Goal: Information Seeking & Learning: Learn about a topic

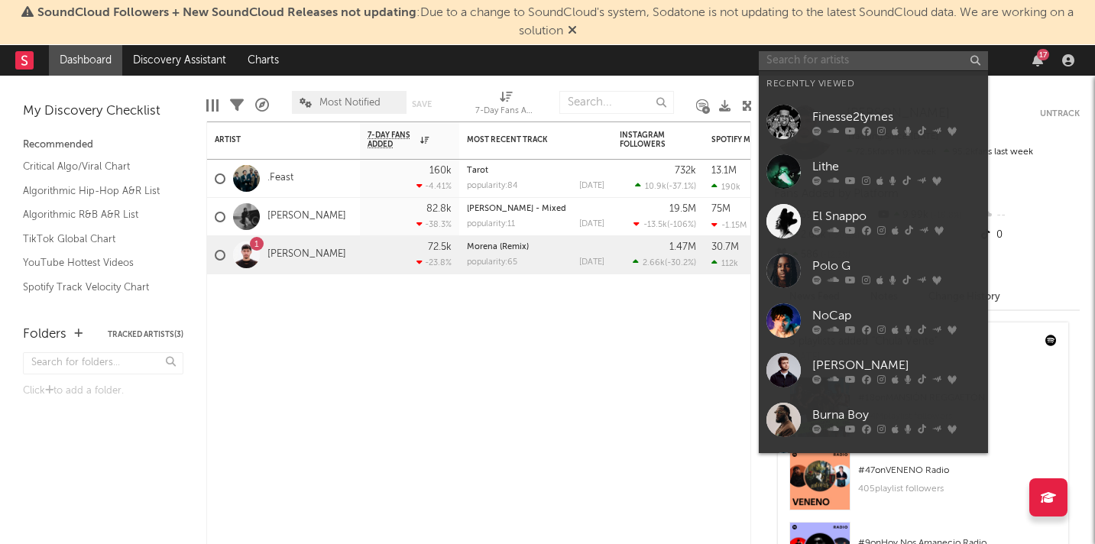
click at [792, 63] on input "text" at bounding box center [872, 60] width 229 height 19
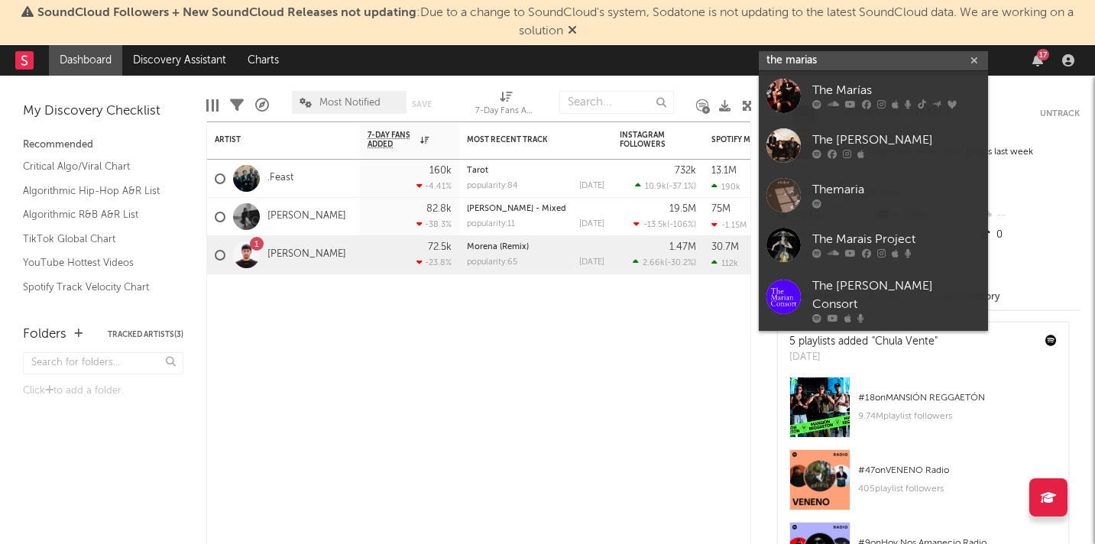
type input "the marias"
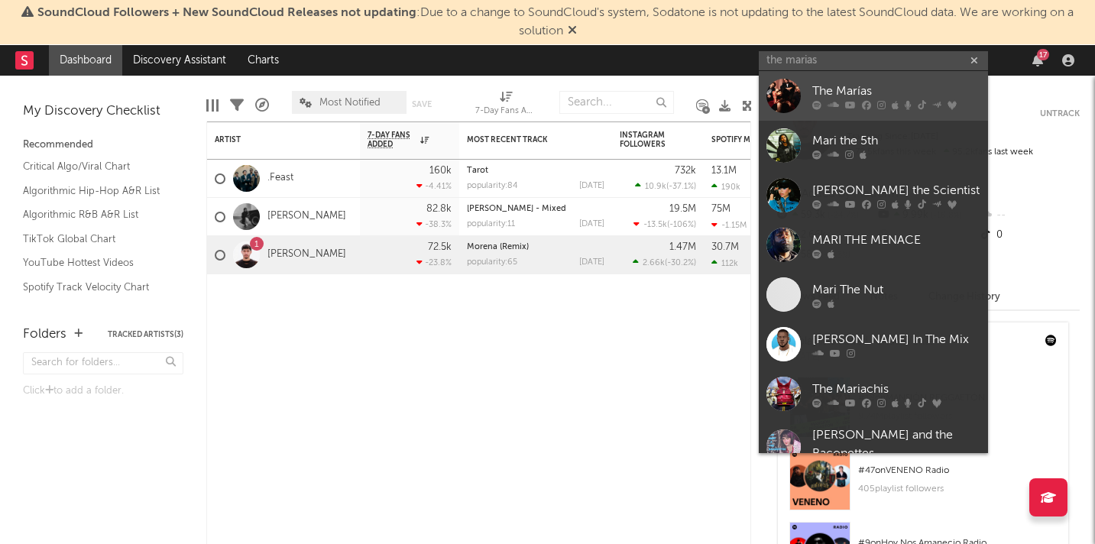
click at [839, 89] on div "The Marías" at bounding box center [896, 91] width 168 height 18
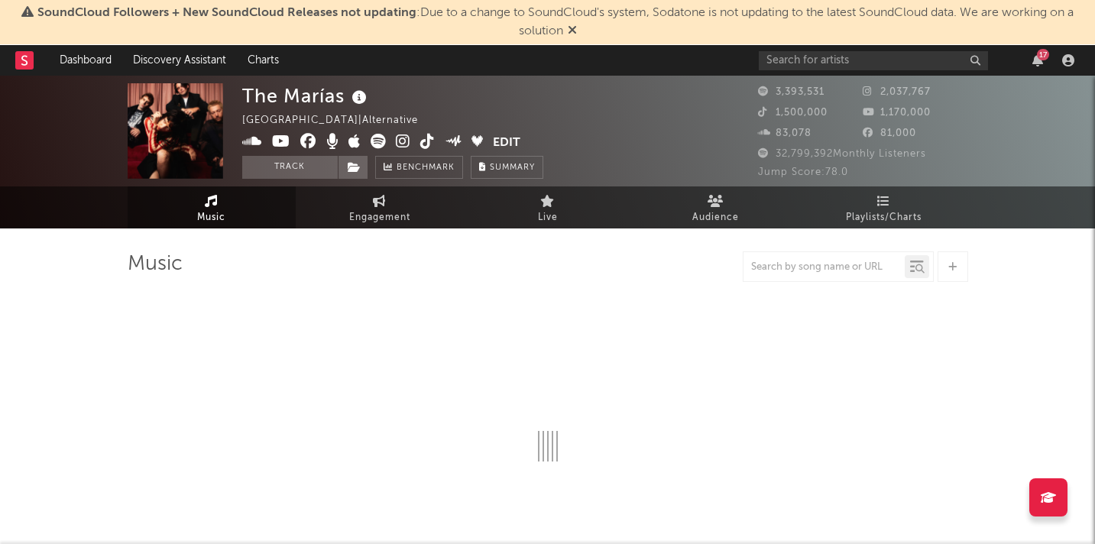
select select "6m"
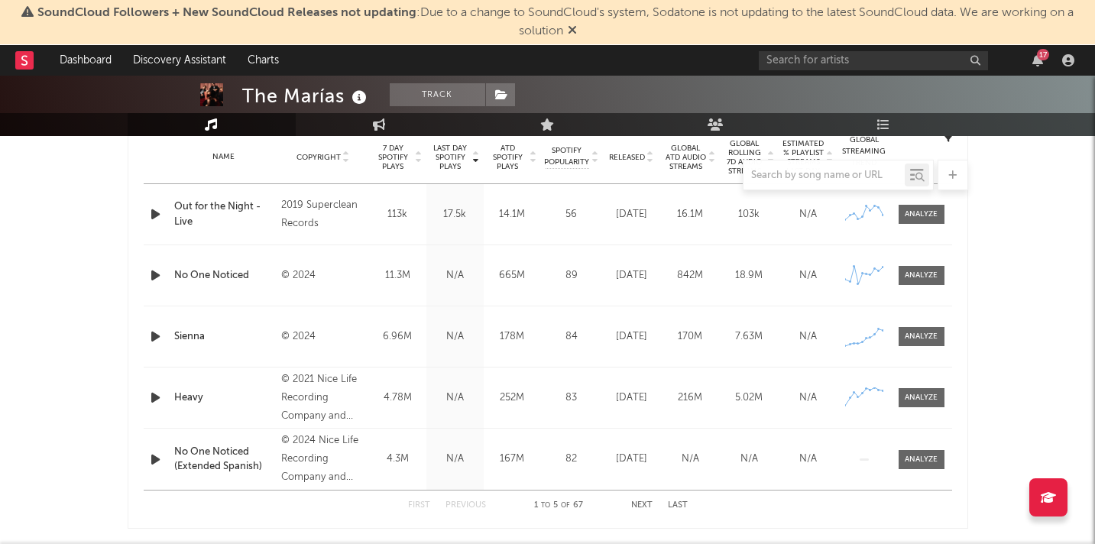
scroll to position [610, 0]
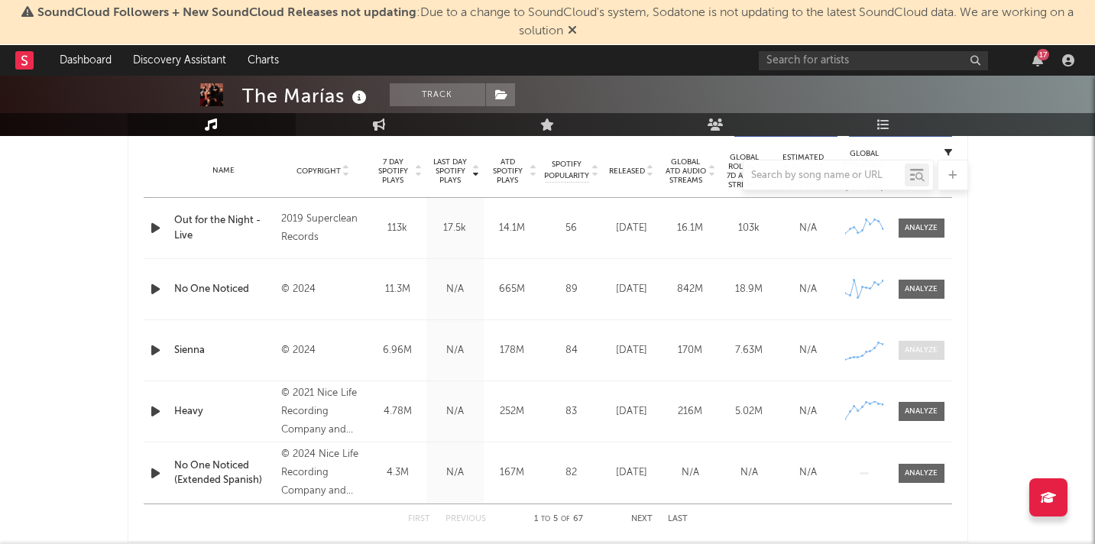
click at [899, 347] on span at bounding box center [921, 350] width 46 height 19
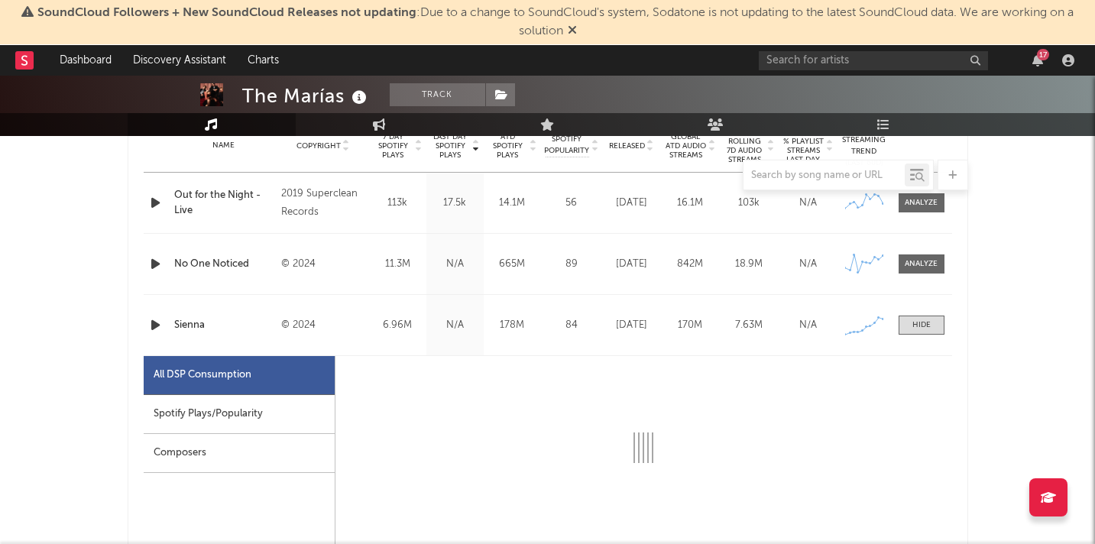
select select "6m"
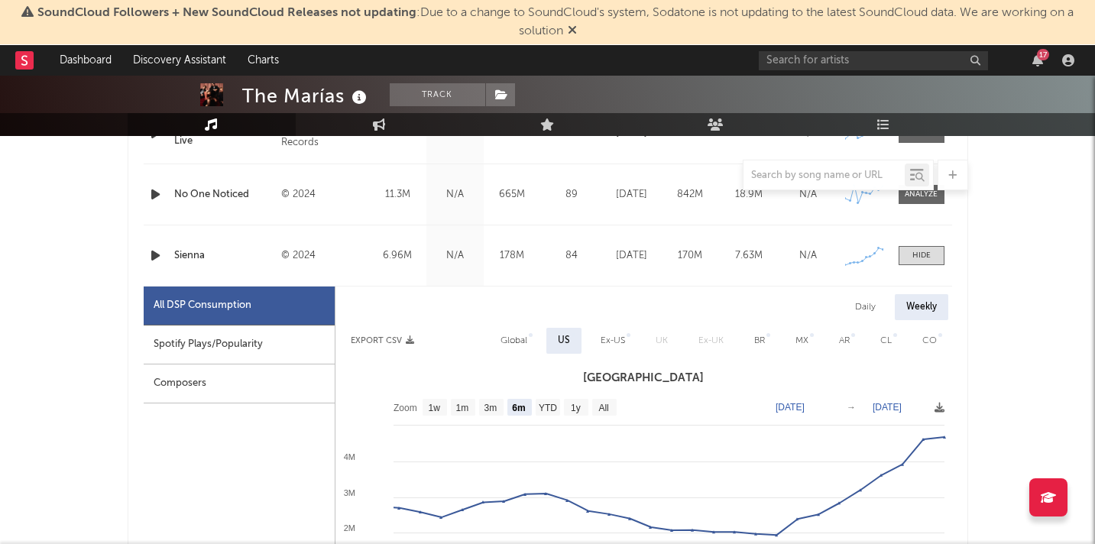
scroll to position [653, 0]
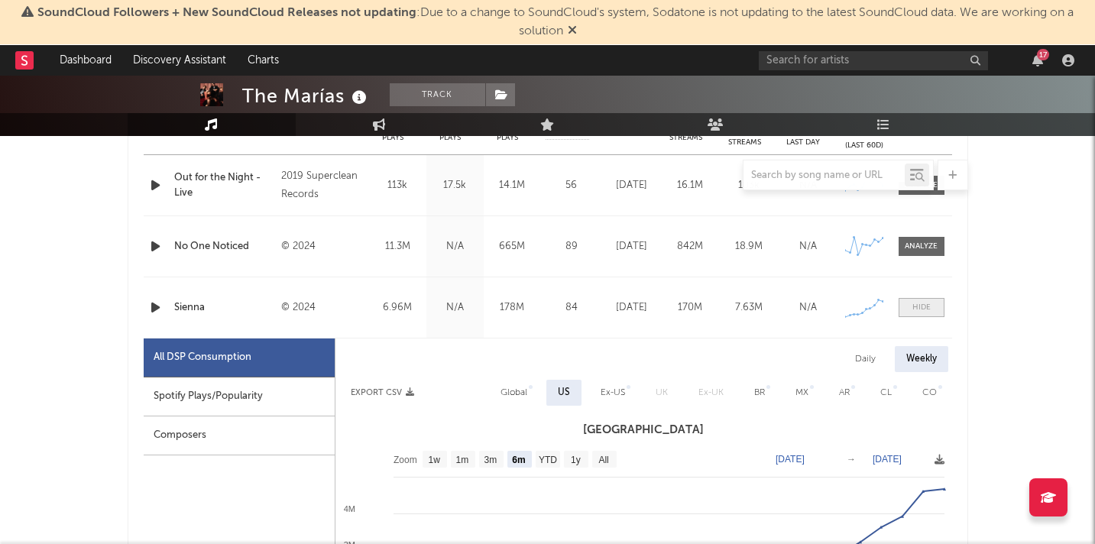
click at [938, 302] on span at bounding box center [921, 307] width 46 height 19
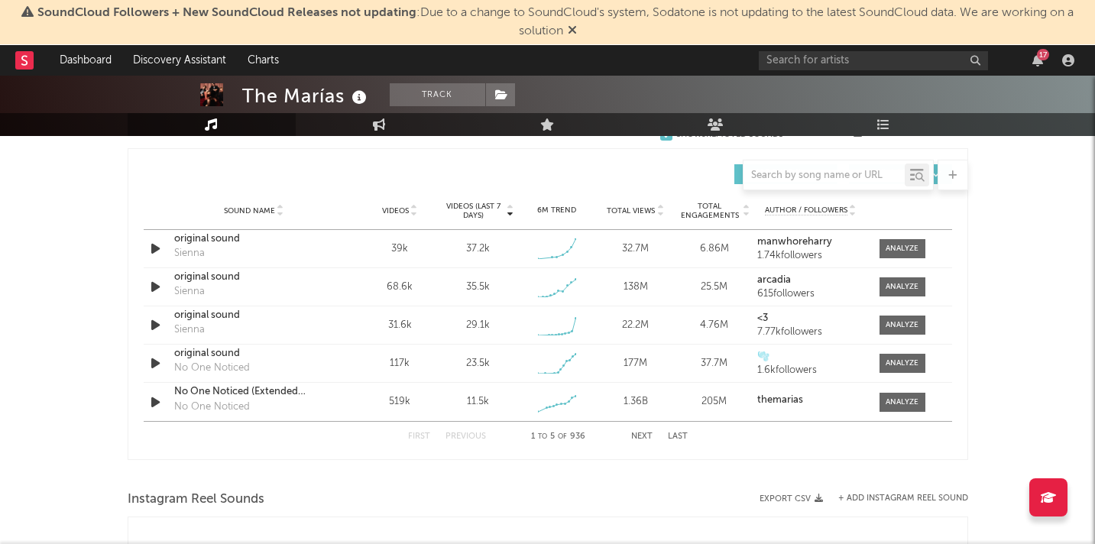
scroll to position [1067, 0]
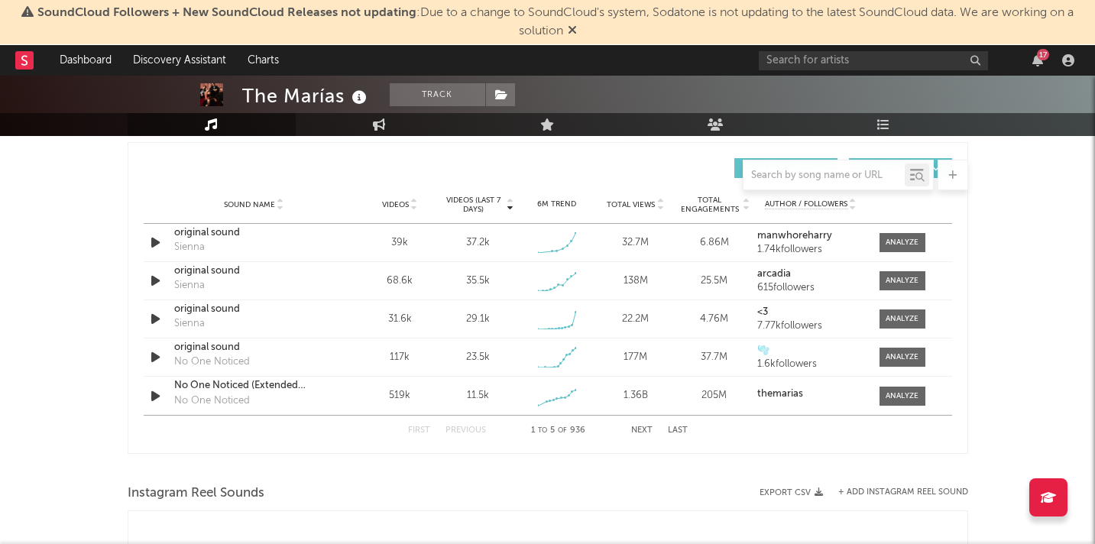
click at [639, 427] on button "Next" at bounding box center [641, 430] width 21 height 8
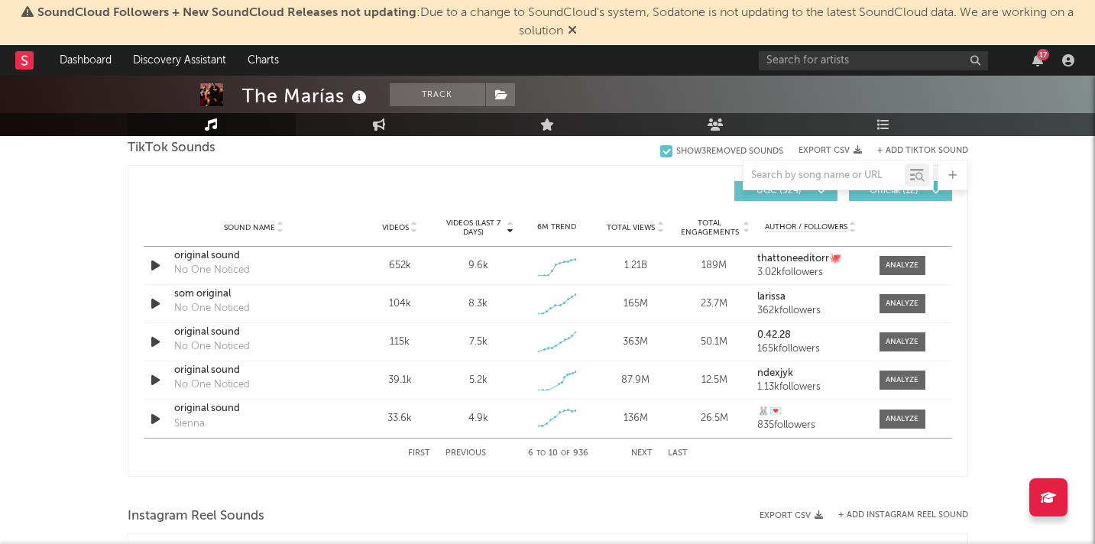
scroll to position [934, 0]
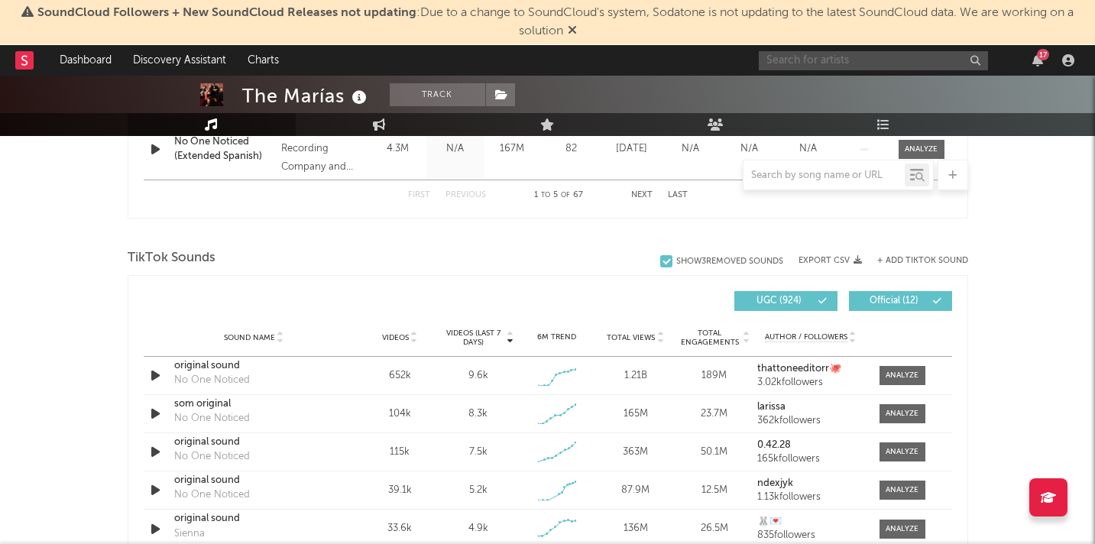
click at [834, 60] on input "text" at bounding box center [872, 60] width 229 height 19
click at [500, 252] on div "TikTok Sounds" at bounding box center [548, 258] width 840 height 26
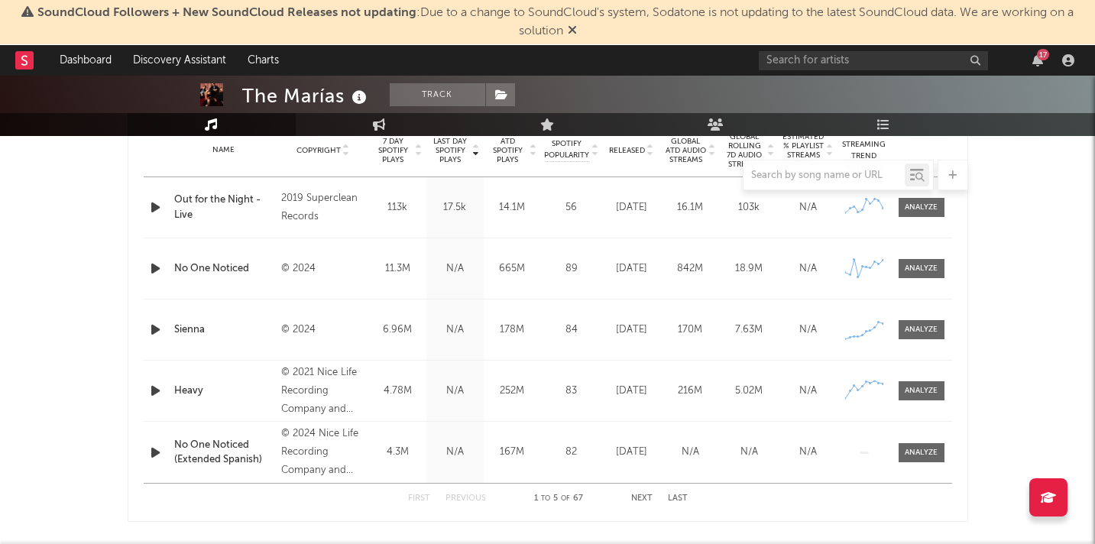
scroll to position [629, 0]
click at [907, 270] on div at bounding box center [920, 269] width 33 height 11
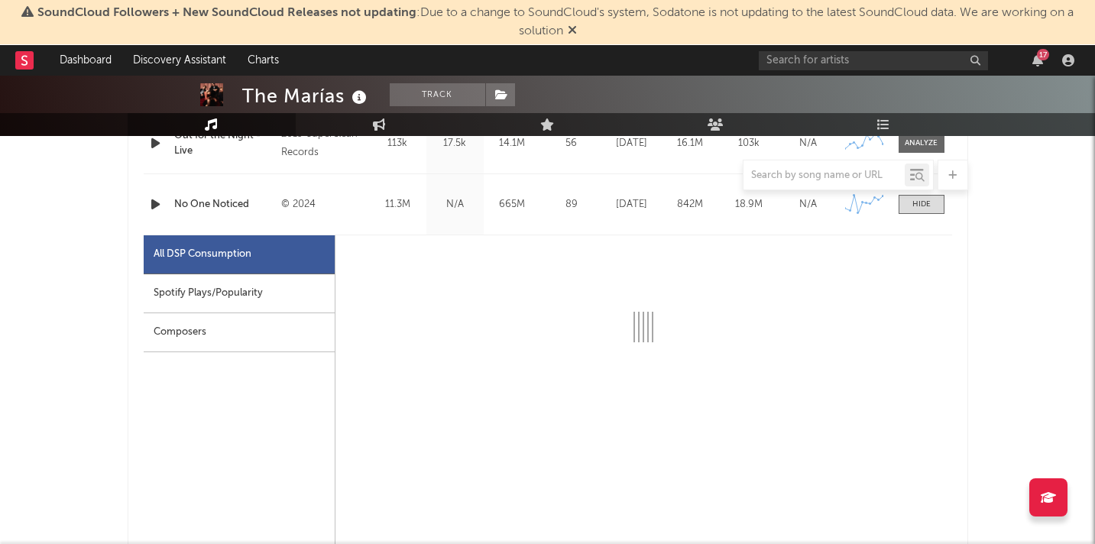
select select "6m"
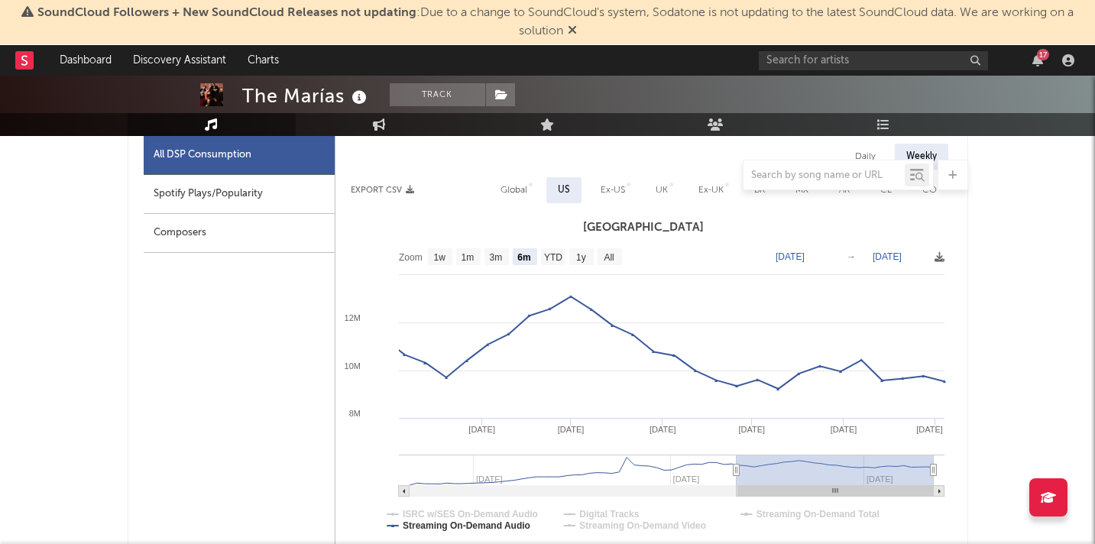
scroll to position [797, 0]
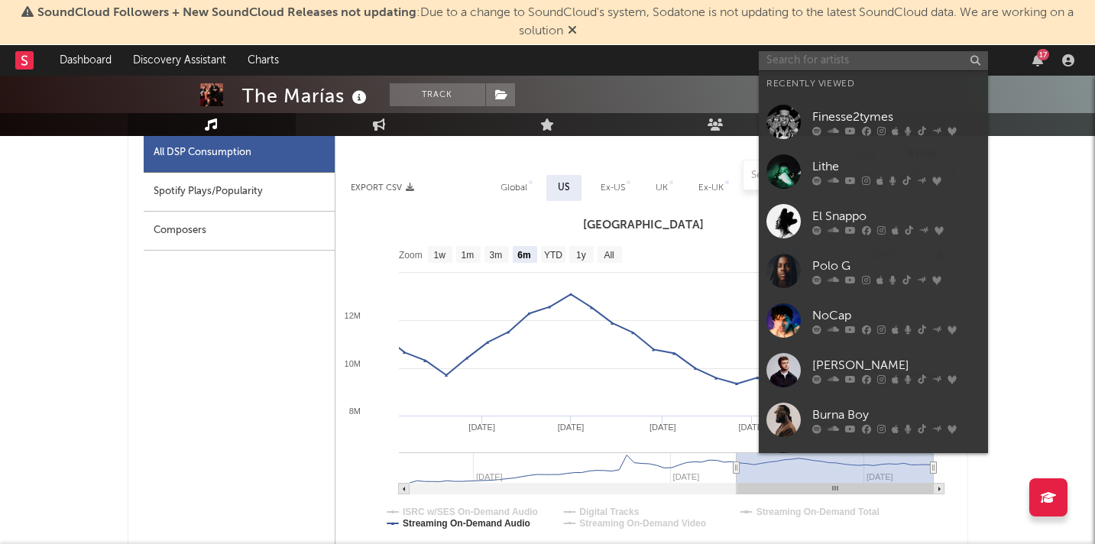
click at [875, 63] on input "text" at bounding box center [872, 60] width 229 height 19
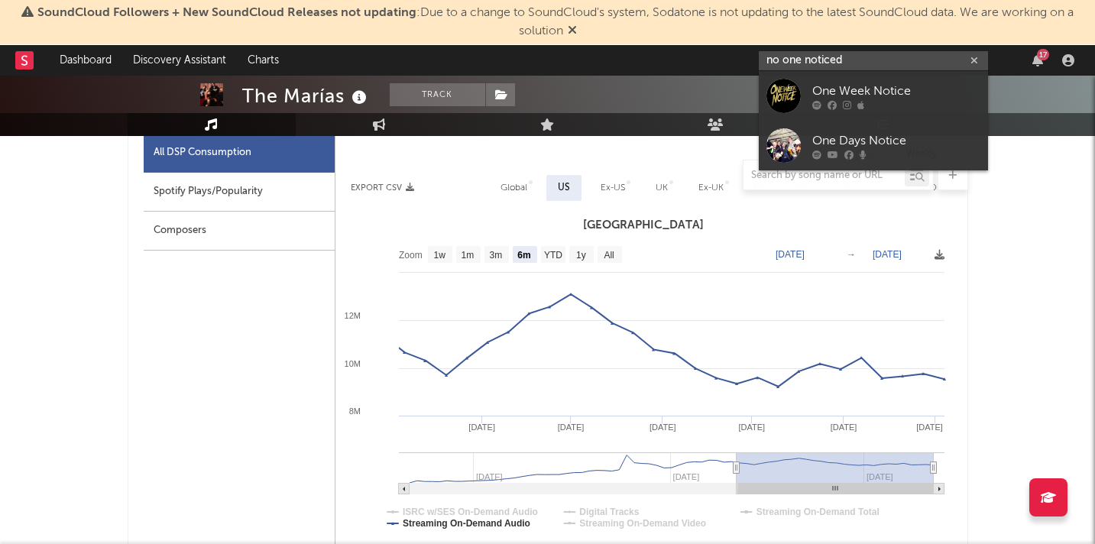
type input "no one noticed"
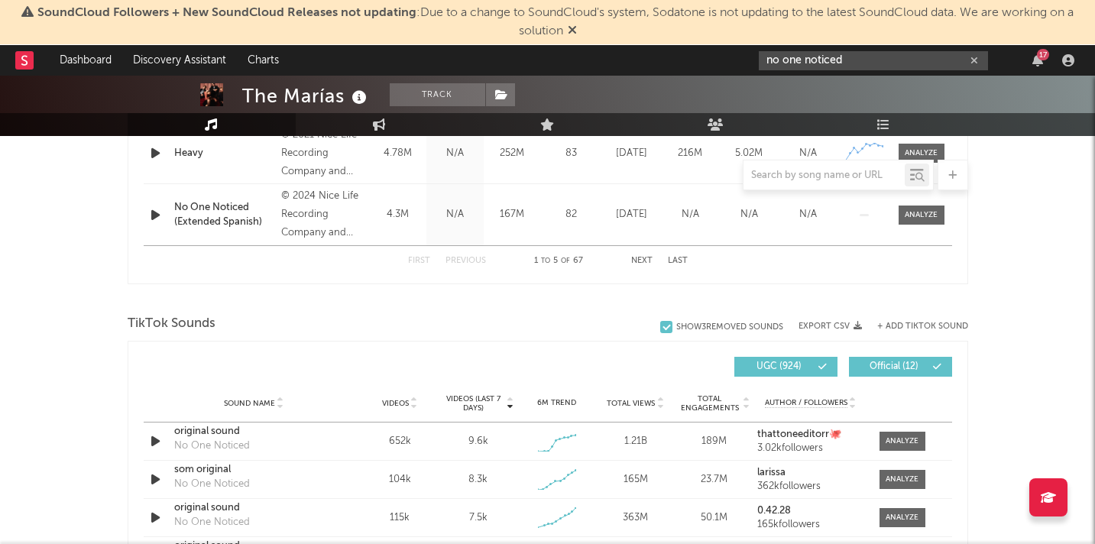
scroll to position [1725, 0]
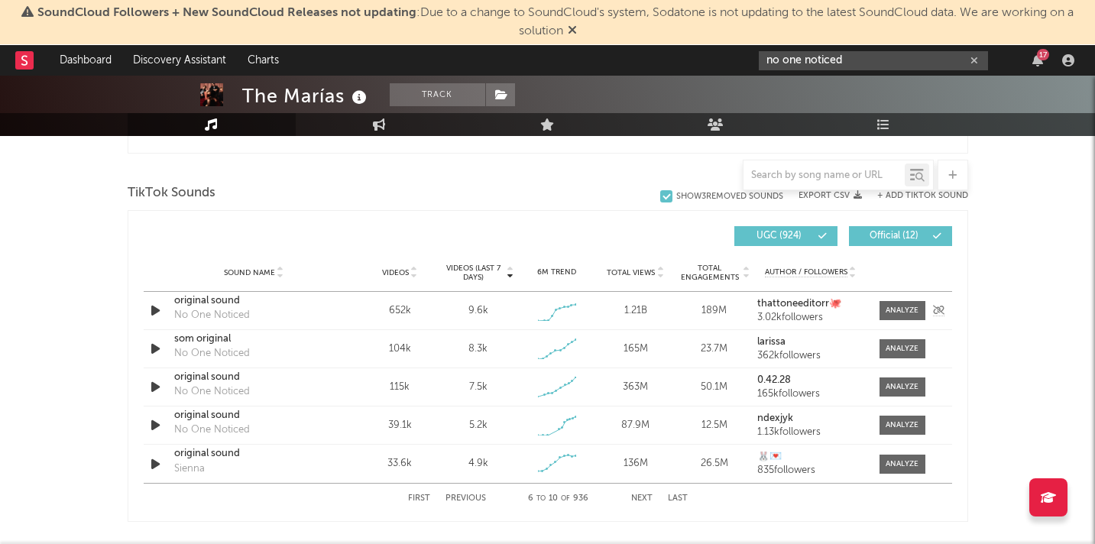
click at [153, 310] on icon "button" at bounding box center [155, 310] width 16 height 19
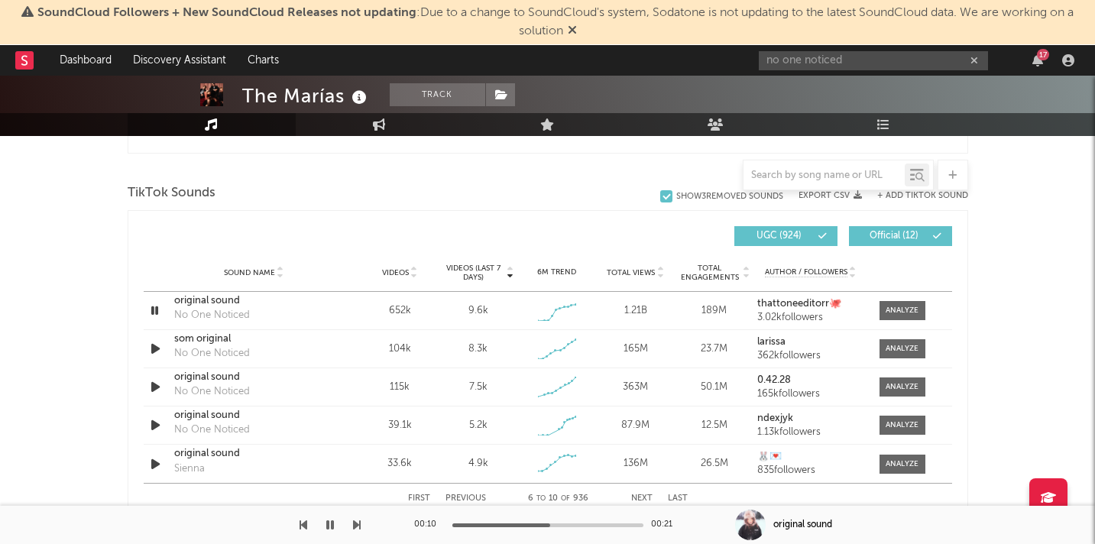
drag, startPoint x: 547, startPoint y: 522, endPoint x: 561, endPoint y: 522, distance: 13.7
click at [561, 523] on div at bounding box center [547, 525] width 191 height 4
click at [152, 310] on icon "button" at bounding box center [154, 310] width 15 height 19
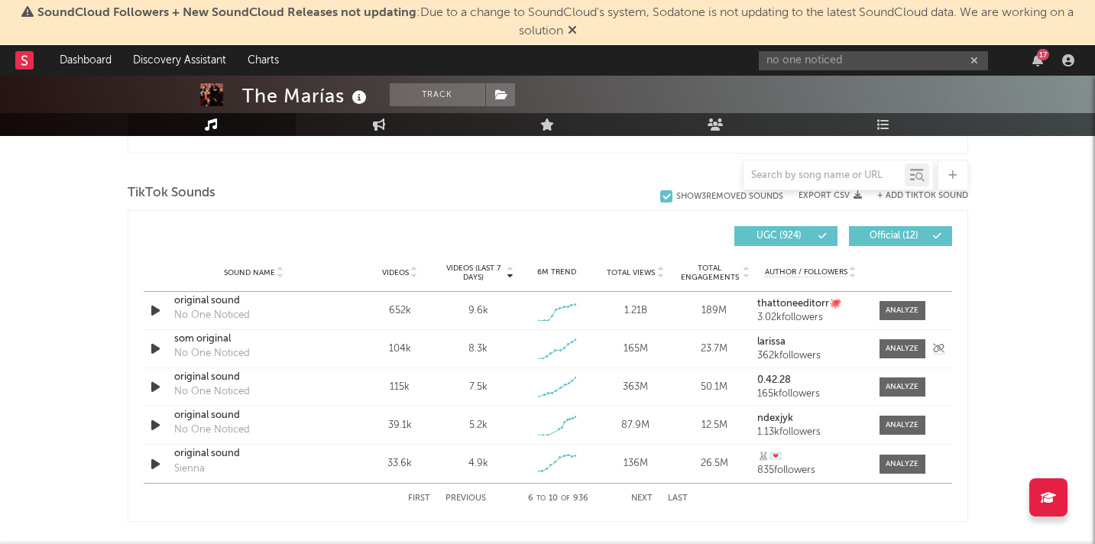
click at [153, 348] on icon "button" at bounding box center [155, 348] width 16 height 19
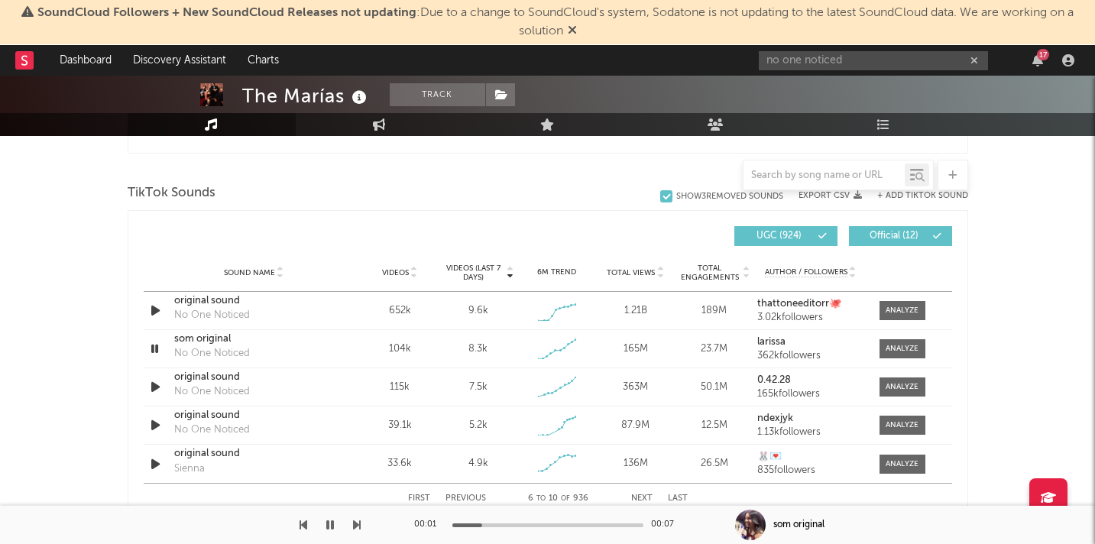
click at [550, 523] on div at bounding box center [547, 525] width 191 height 4
click at [152, 385] on icon "button" at bounding box center [155, 386] width 16 height 19
click at [507, 524] on div at bounding box center [547, 525] width 191 height 4
click at [154, 384] on icon "button" at bounding box center [154, 386] width 15 height 19
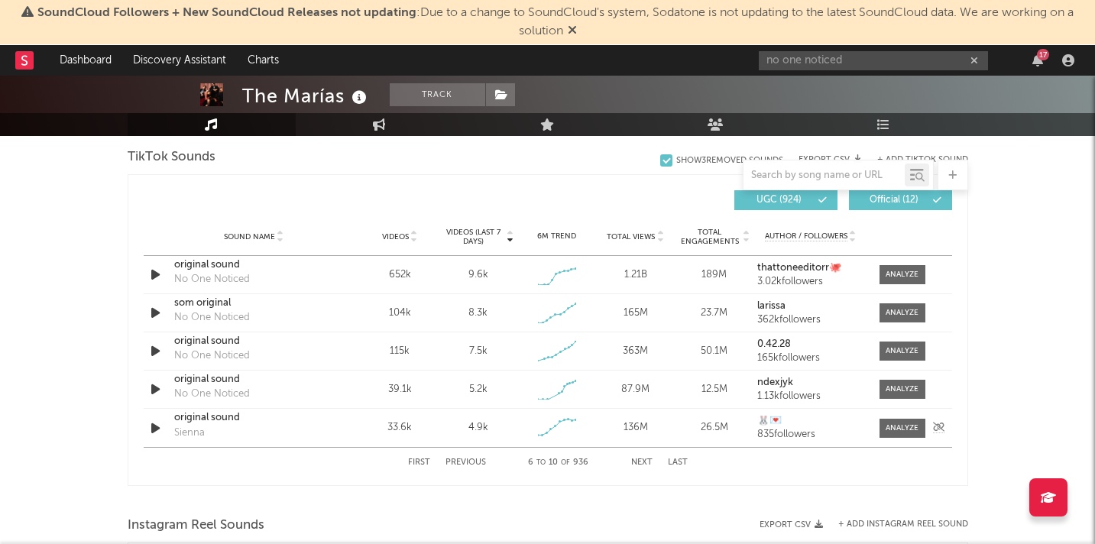
scroll to position [1814, 0]
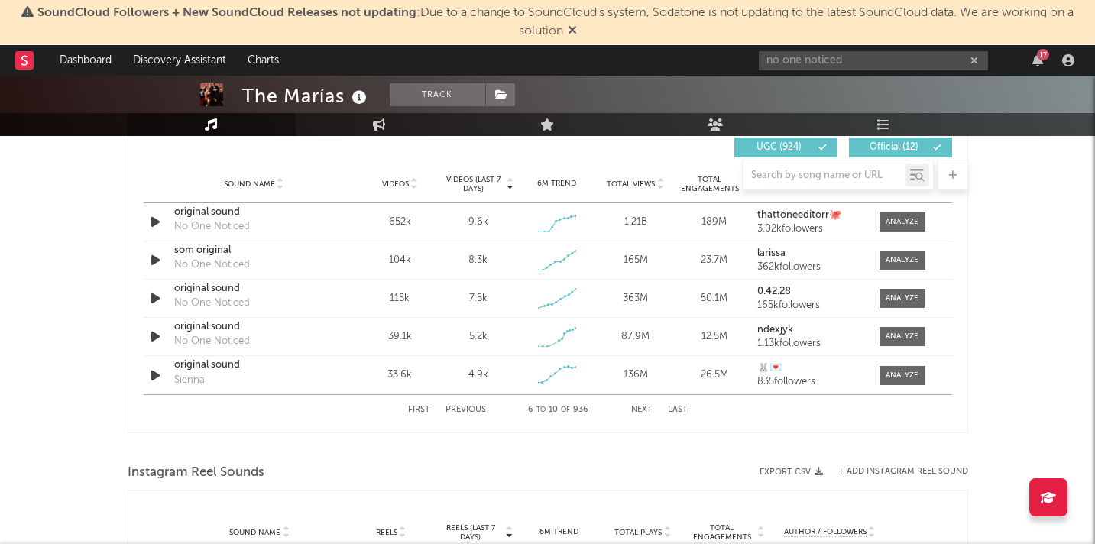
click at [415, 408] on button "First" at bounding box center [419, 410] width 22 height 8
click at [157, 218] on icon "button" at bounding box center [155, 221] width 16 height 19
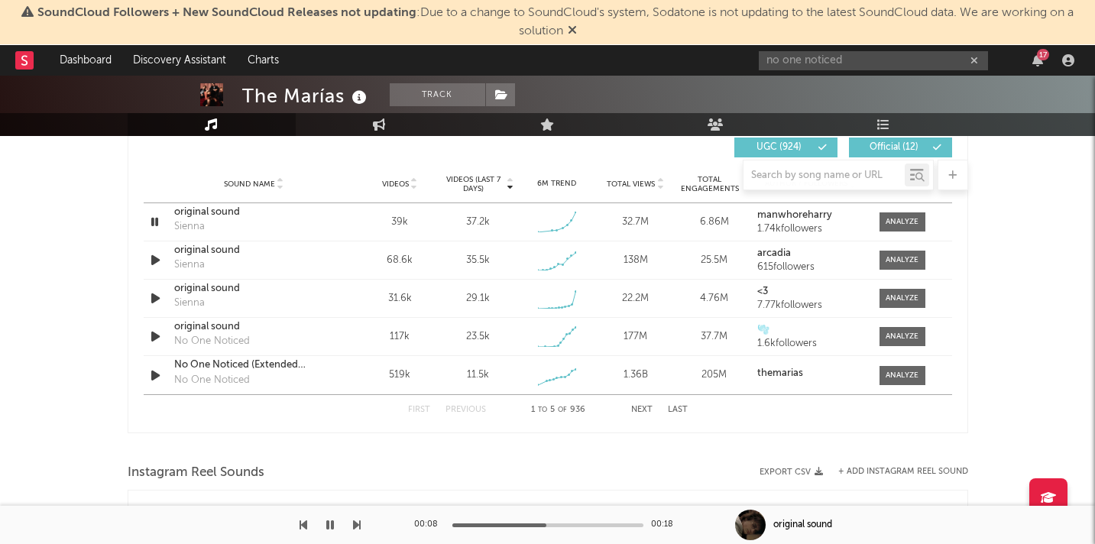
click at [331, 525] on icon "button" at bounding box center [330, 525] width 8 height 12
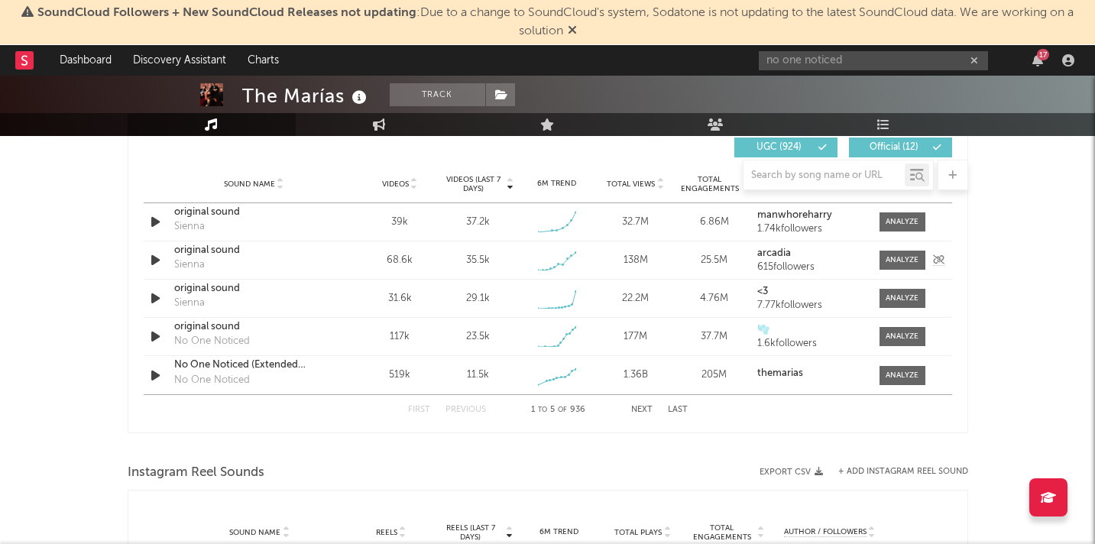
click at [155, 254] on icon "button" at bounding box center [155, 260] width 16 height 19
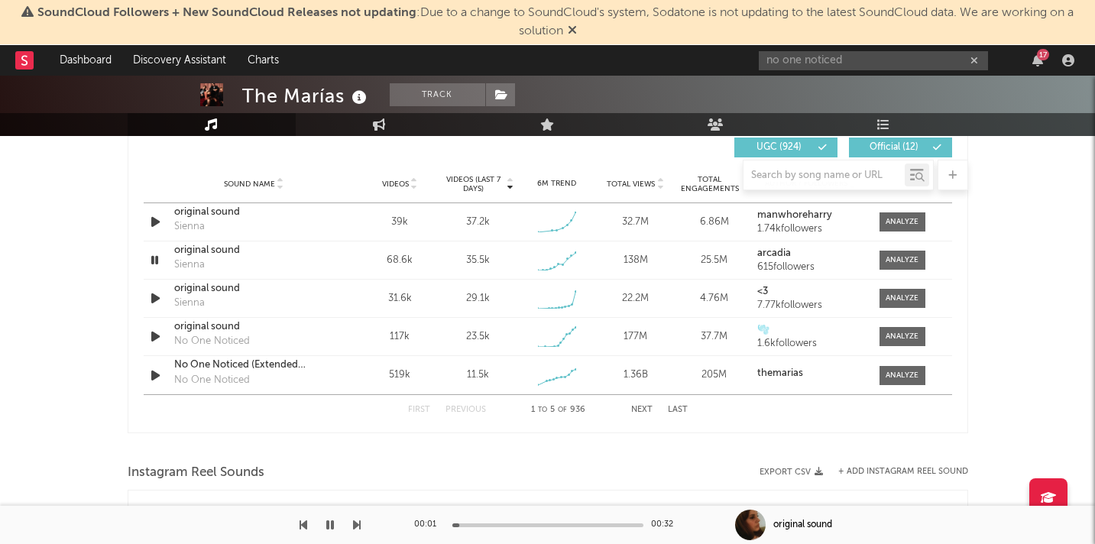
click at [513, 525] on div at bounding box center [547, 525] width 191 height 4
click at [329, 525] on icon "button" at bounding box center [330, 525] width 8 height 12
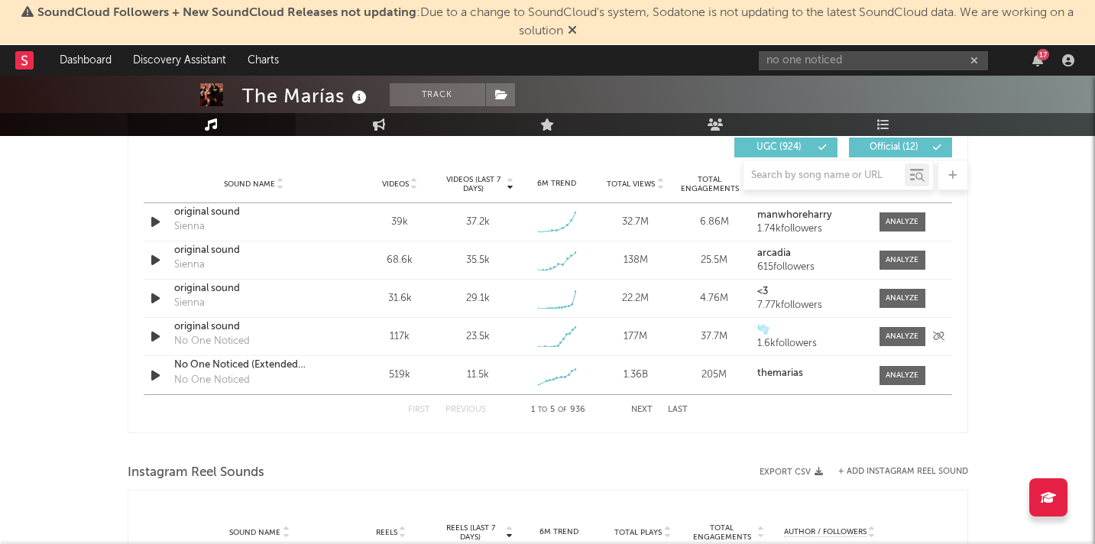
click at [157, 328] on icon "button" at bounding box center [155, 336] width 16 height 19
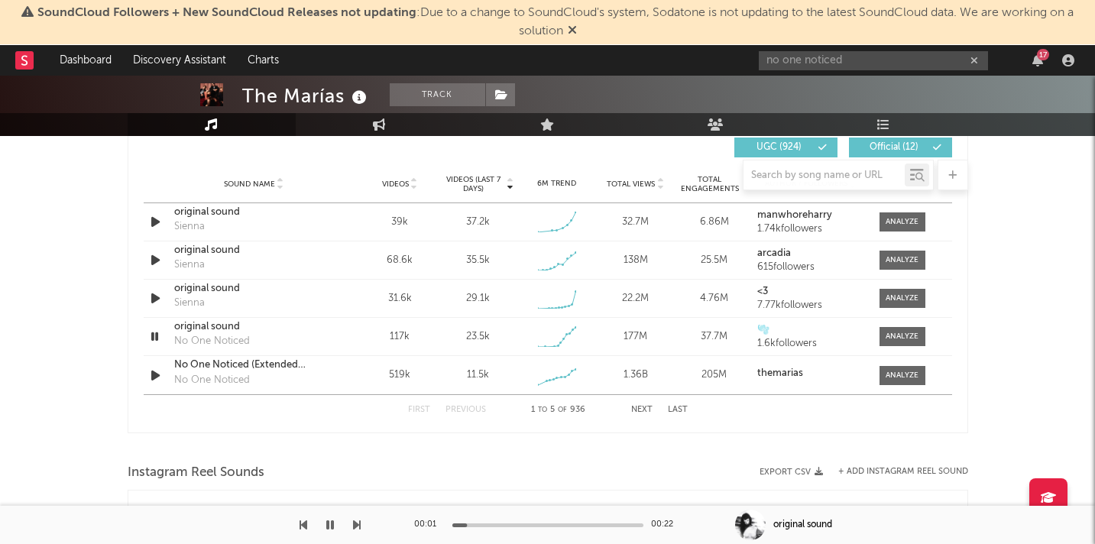
click at [576, 525] on div at bounding box center [547, 525] width 191 height 4
click at [319, 523] on div at bounding box center [180, 525] width 361 height 38
click at [328, 523] on icon "button" at bounding box center [330, 525] width 8 height 12
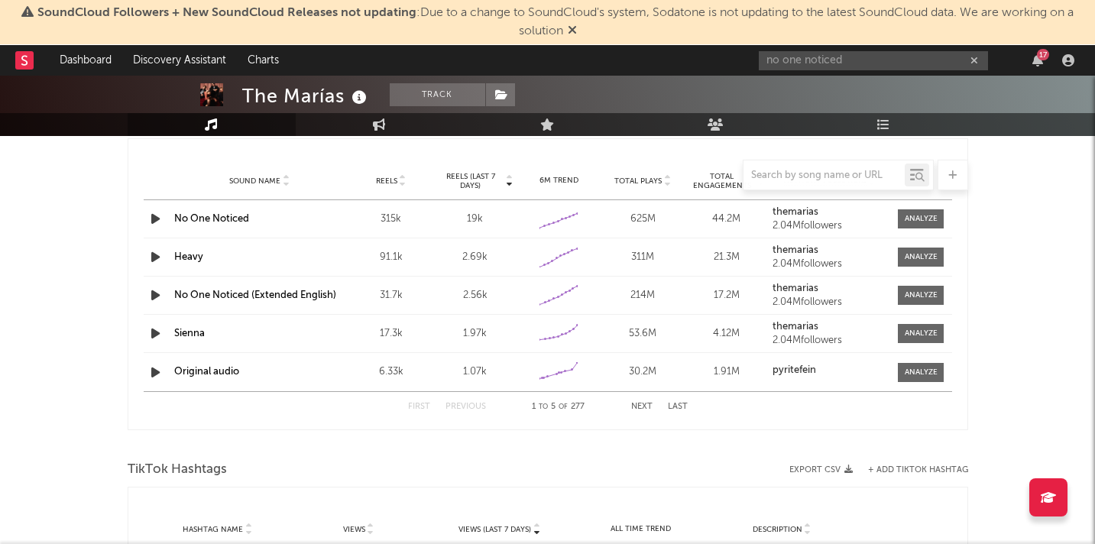
scroll to position [2165, 0]
click at [156, 219] on icon "button" at bounding box center [155, 219] width 16 height 19
click at [513, 523] on div at bounding box center [547, 525] width 191 height 4
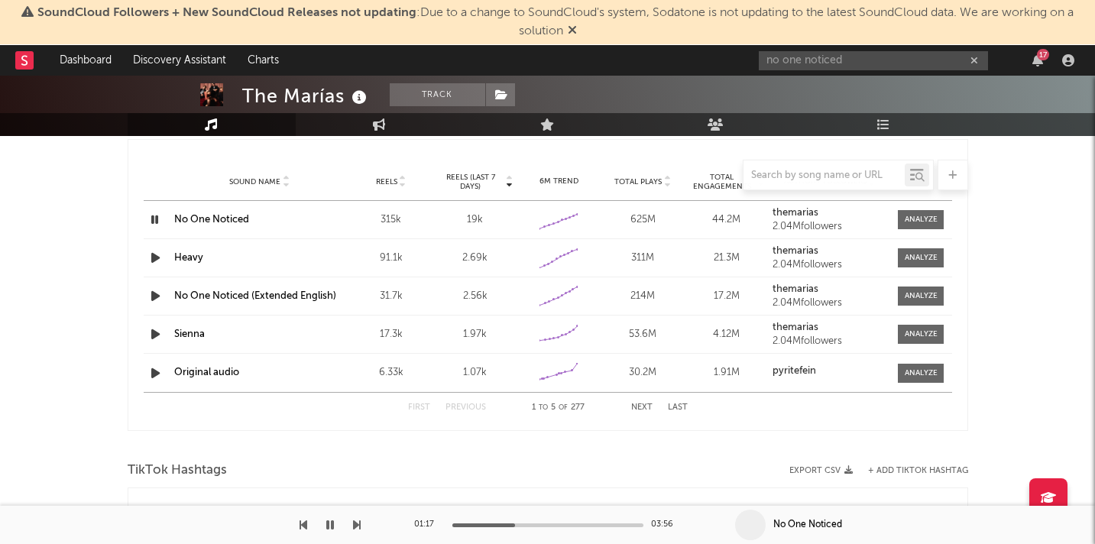
click at [326, 524] on icon "button" at bounding box center [330, 525] width 8 height 12
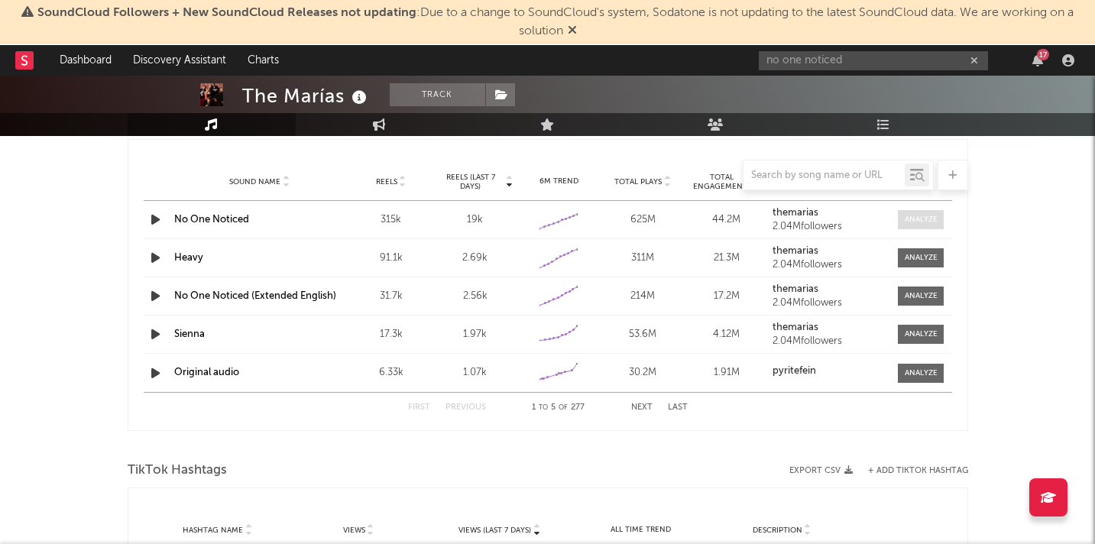
click at [926, 218] on div at bounding box center [920, 219] width 33 height 11
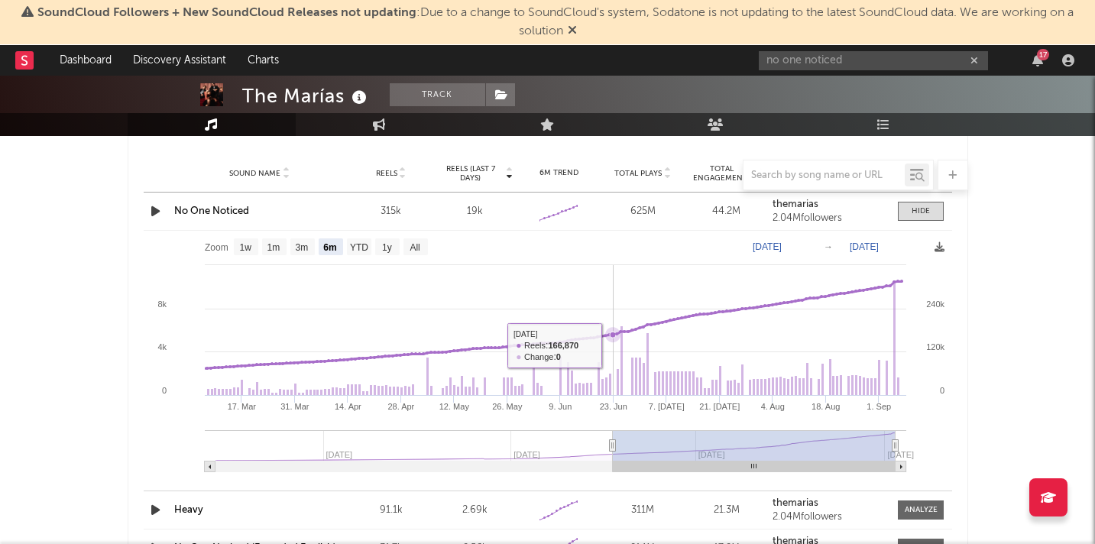
scroll to position [2164, 0]
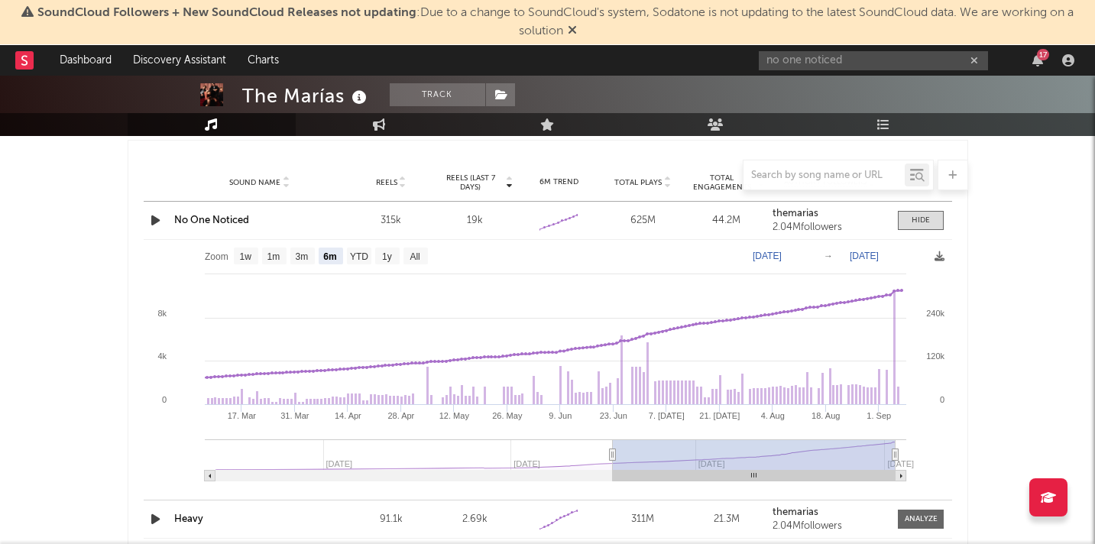
click at [509, 185] on div at bounding box center [548, 175] width 840 height 31
click at [509, 186] on div at bounding box center [548, 175] width 840 height 31
click at [510, 182] on div at bounding box center [548, 175] width 840 height 31
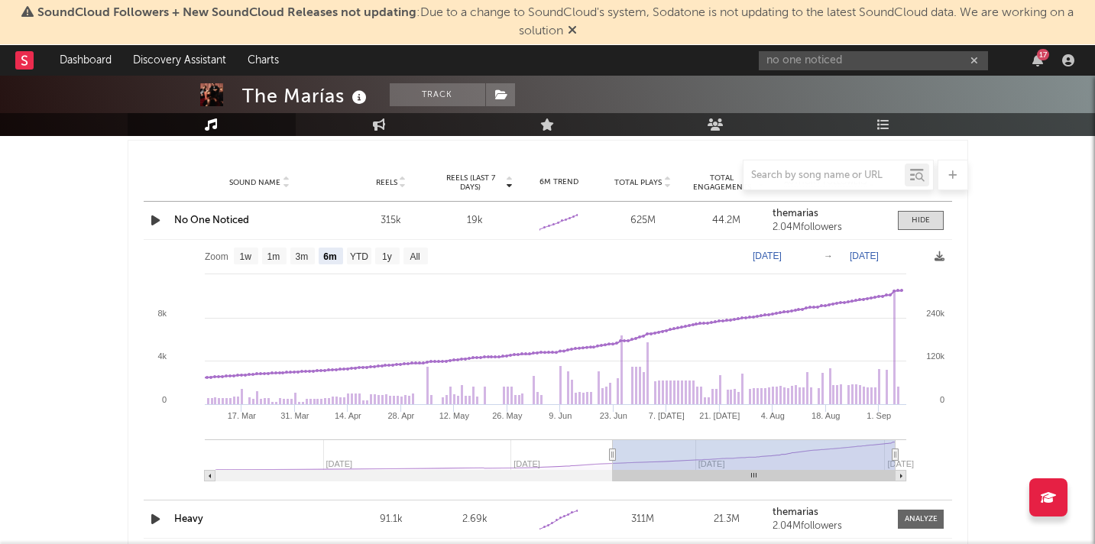
click at [476, 228] on div "Sound Name No One Noticed Reels 315k Reels (last 7 days) 19k 6M Trend Created w…" at bounding box center [548, 220] width 808 height 37
click at [240, 255] on text "1w" at bounding box center [245, 256] width 12 height 11
select select "1w"
type input "[DATE]"
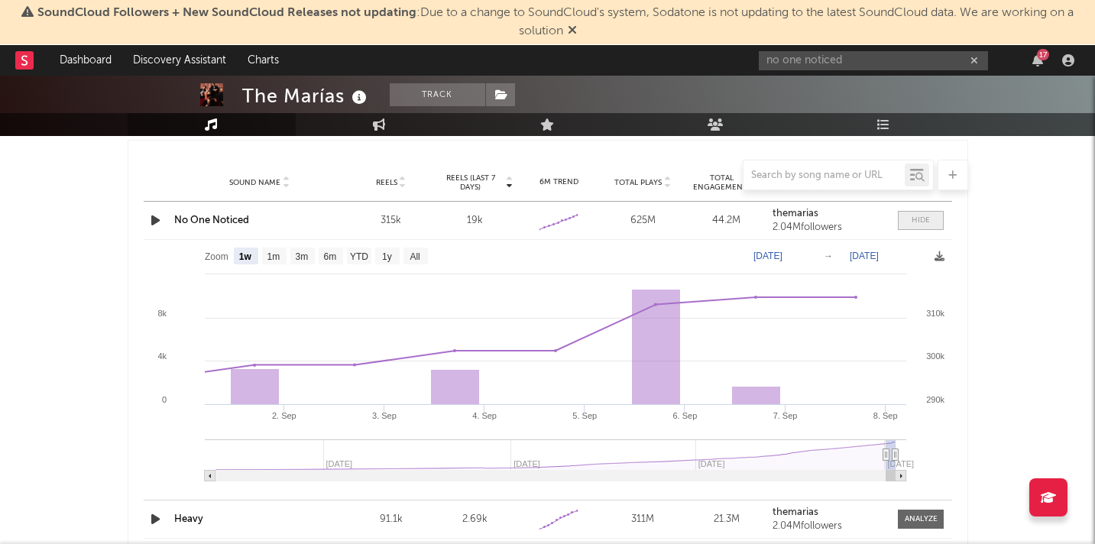
click at [919, 222] on div at bounding box center [920, 220] width 18 height 11
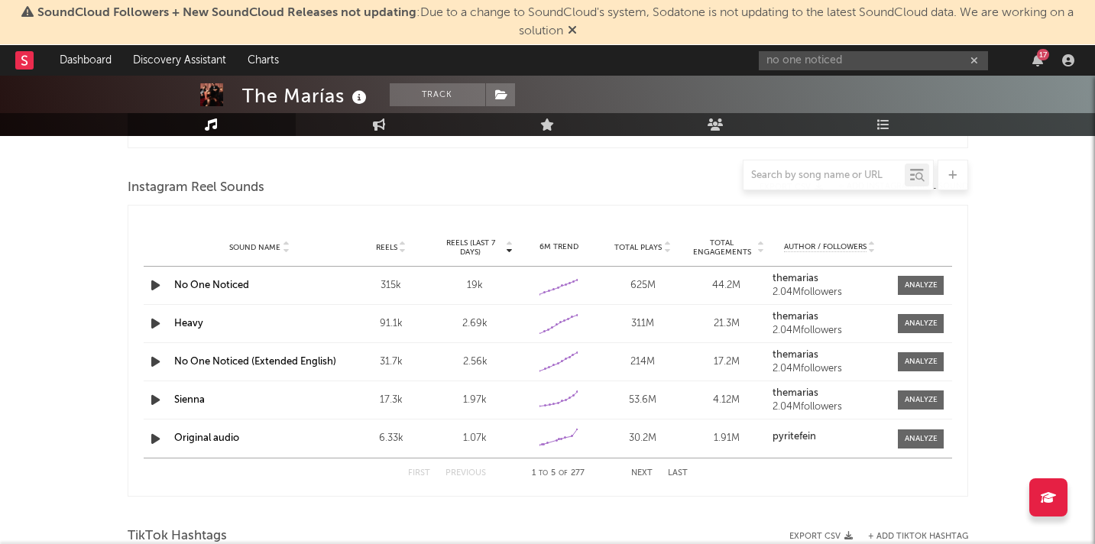
scroll to position [2071, 0]
